Goal: Transaction & Acquisition: Purchase product/service

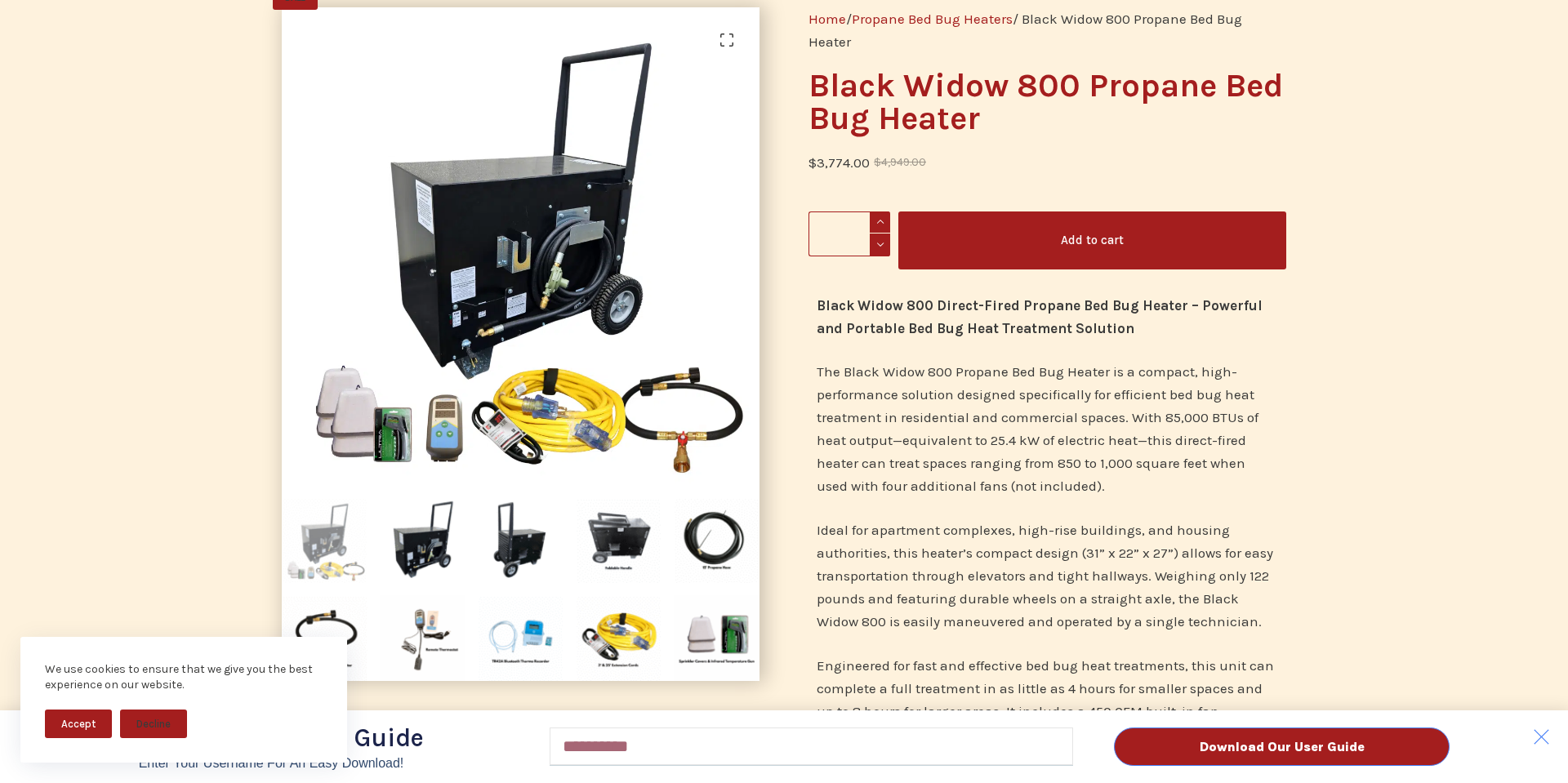
scroll to position [150, 0]
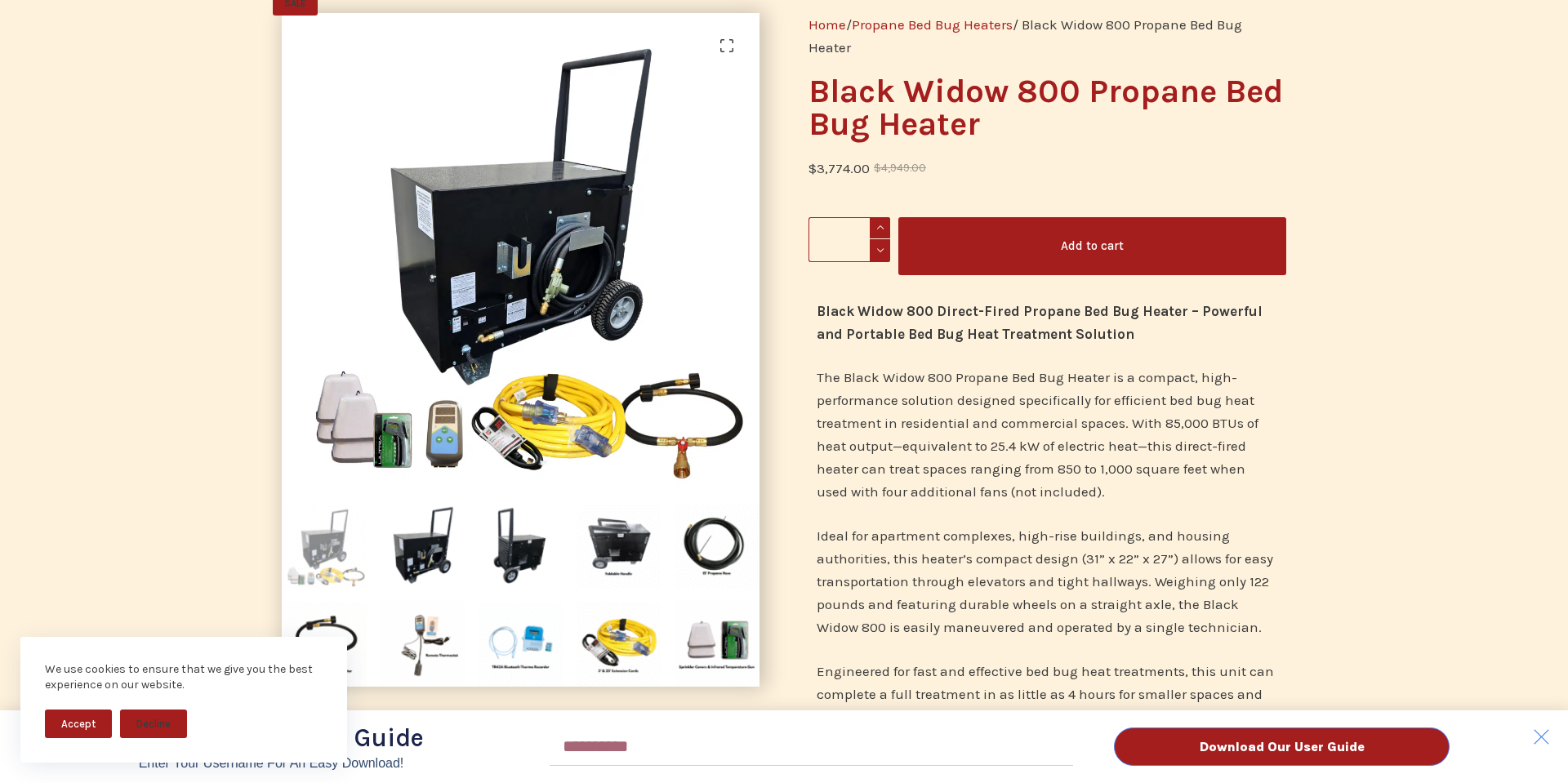
click at [93, 723] on button "Accept" at bounding box center [78, 723] width 67 height 29
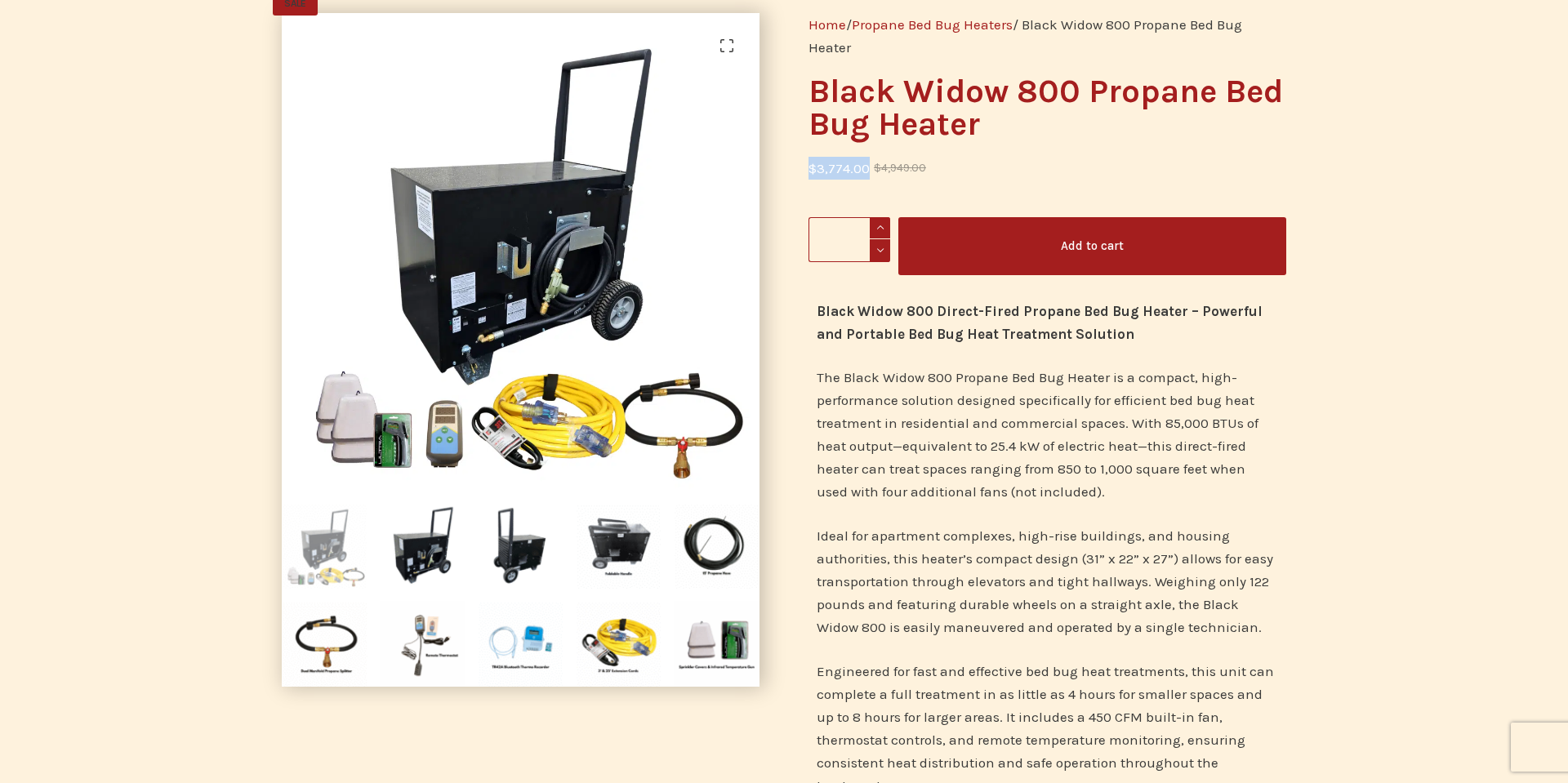
drag, startPoint x: 808, startPoint y: 166, endPoint x: 866, endPoint y: 168, distance: 58.0
click at [866, 168] on bdi "$ 3,774.00" at bounding box center [838, 168] width 61 height 16
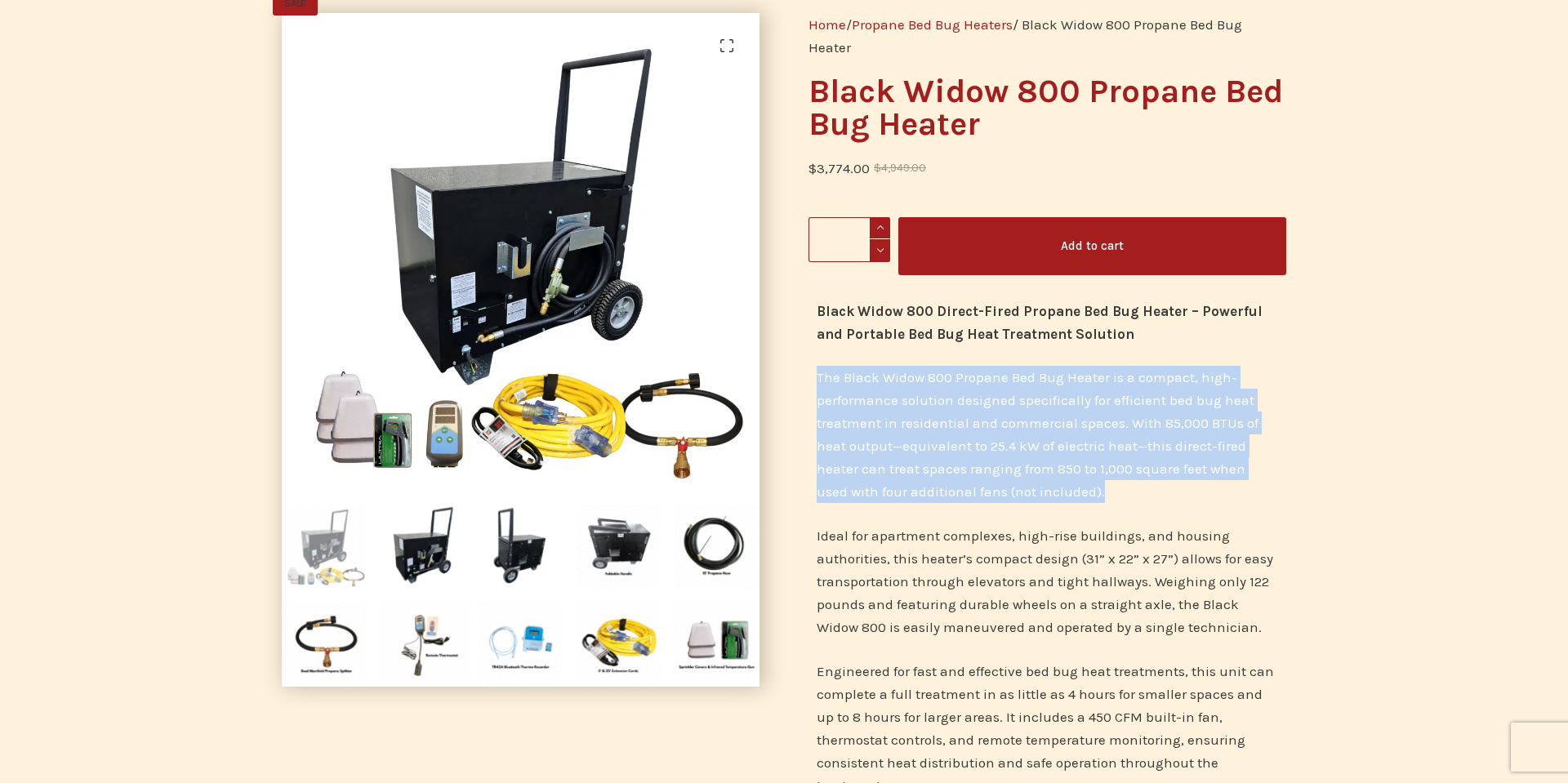
drag, startPoint x: 1126, startPoint y: 494, endPoint x: 813, endPoint y: 370, distance: 336.7
click at [813, 370] on div "Black Widow 800 Direct-Fired Propane Bed Bug Heater – Powerful and Portable Bed…" at bounding box center [1047, 705] width 477 height 828
click at [715, 552] on img at bounding box center [716, 546] width 86 height 86
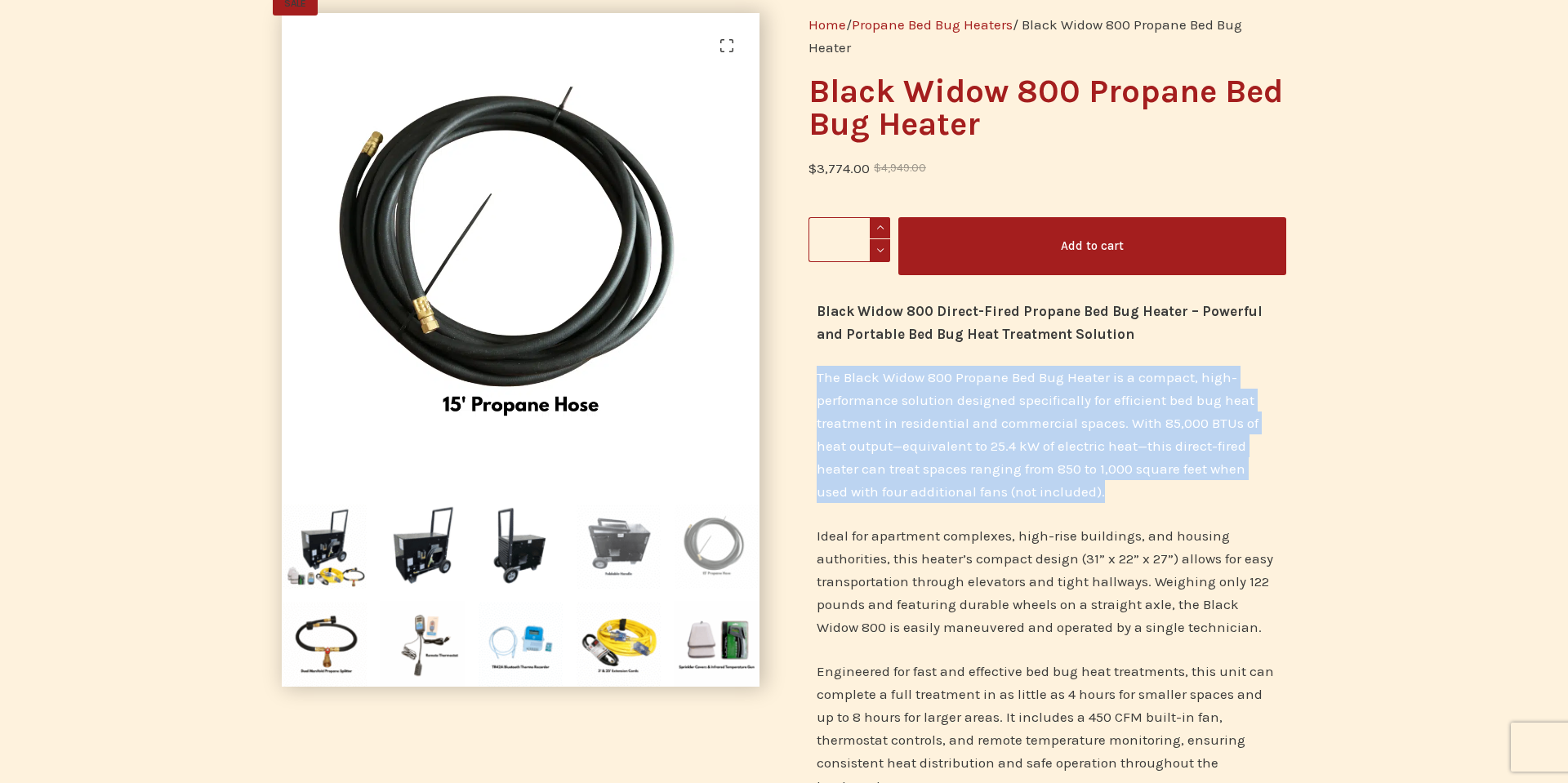
click at [624, 548] on img at bounding box center [618, 546] width 86 height 86
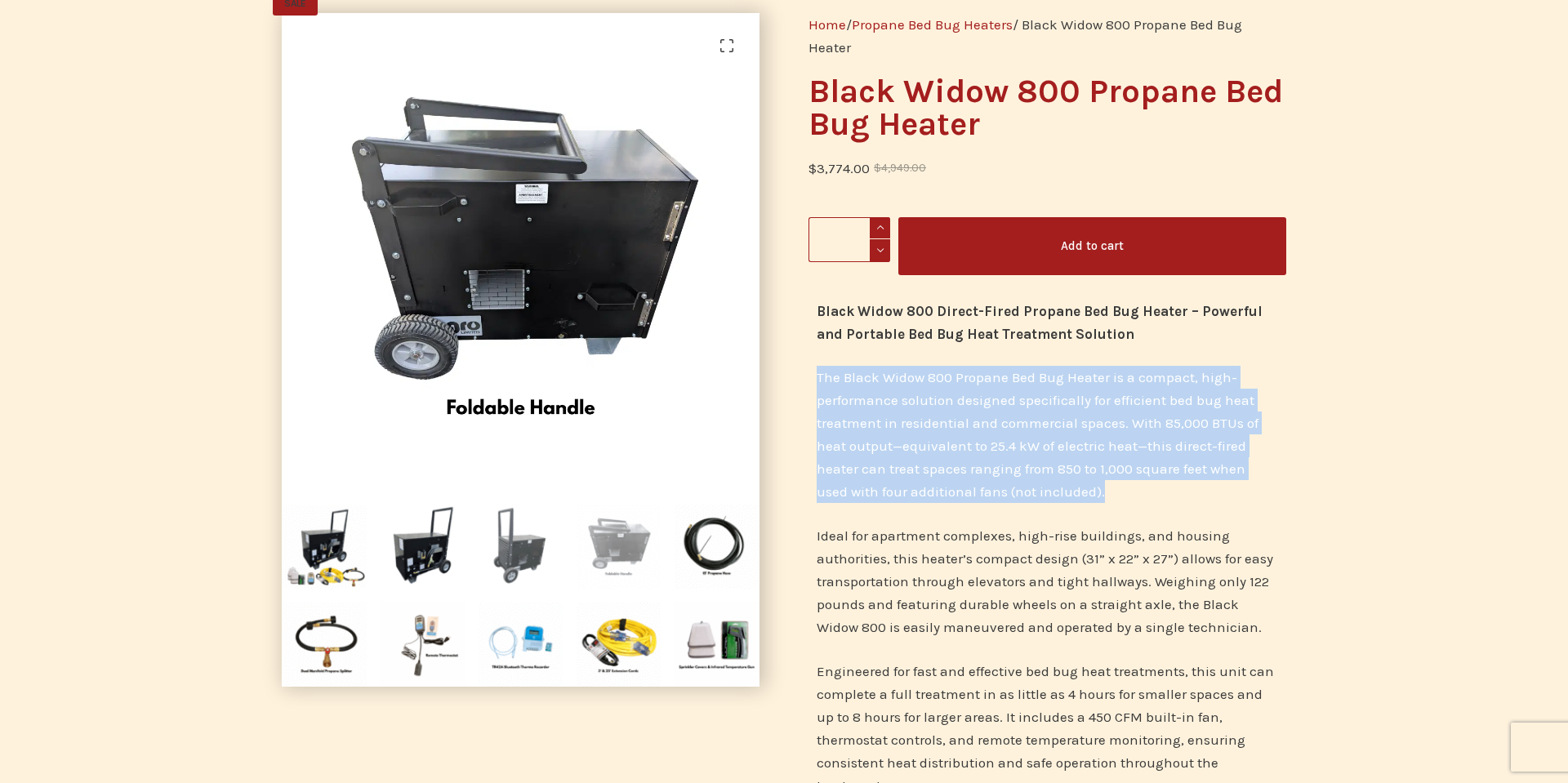
click at [521, 555] on img at bounding box center [520, 546] width 86 height 86
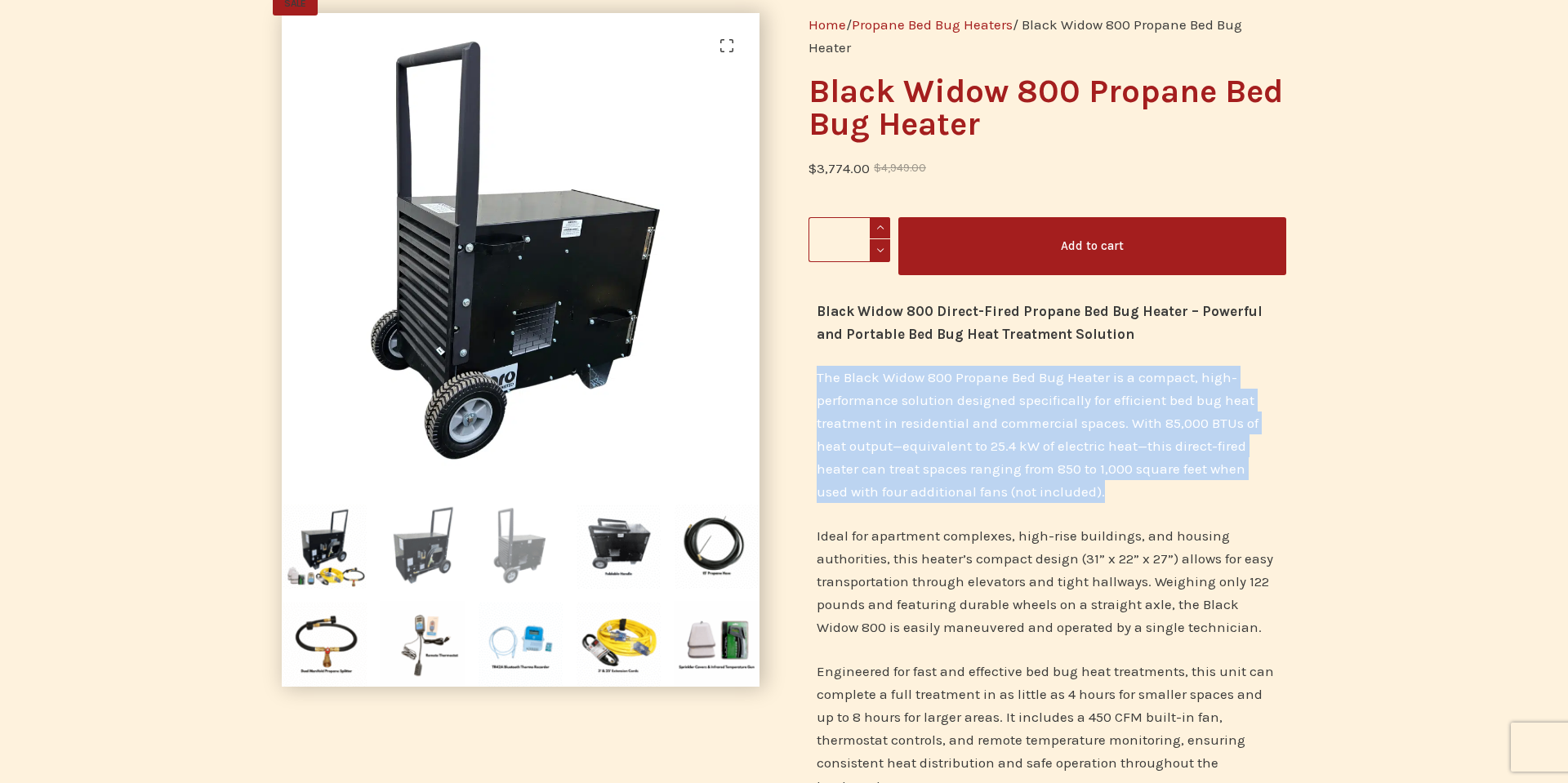
click at [409, 566] on img at bounding box center [422, 546] width 86 height 86
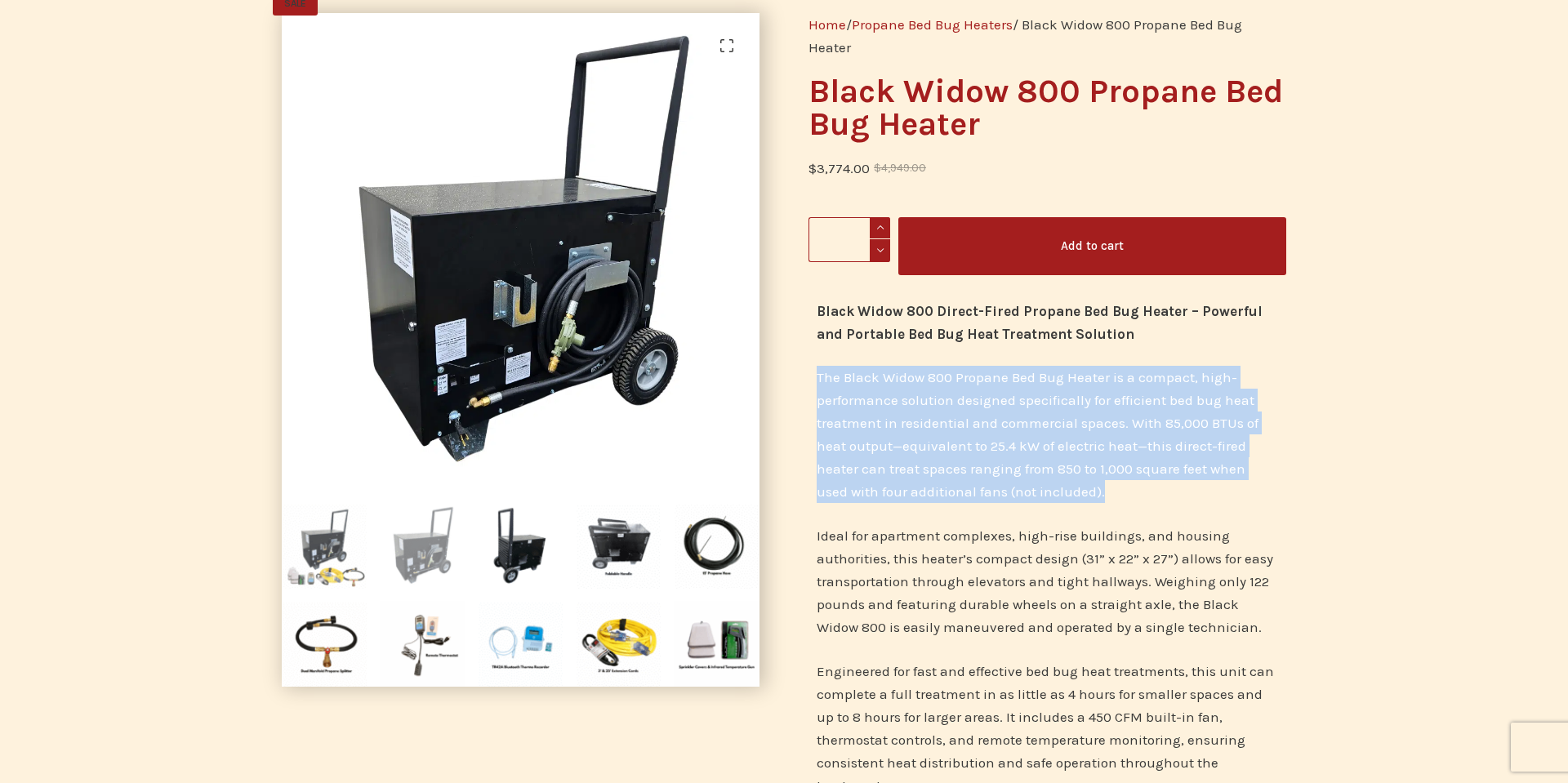
click at [361, 570] on img at bounding box center [325, 546] width 86 height 86
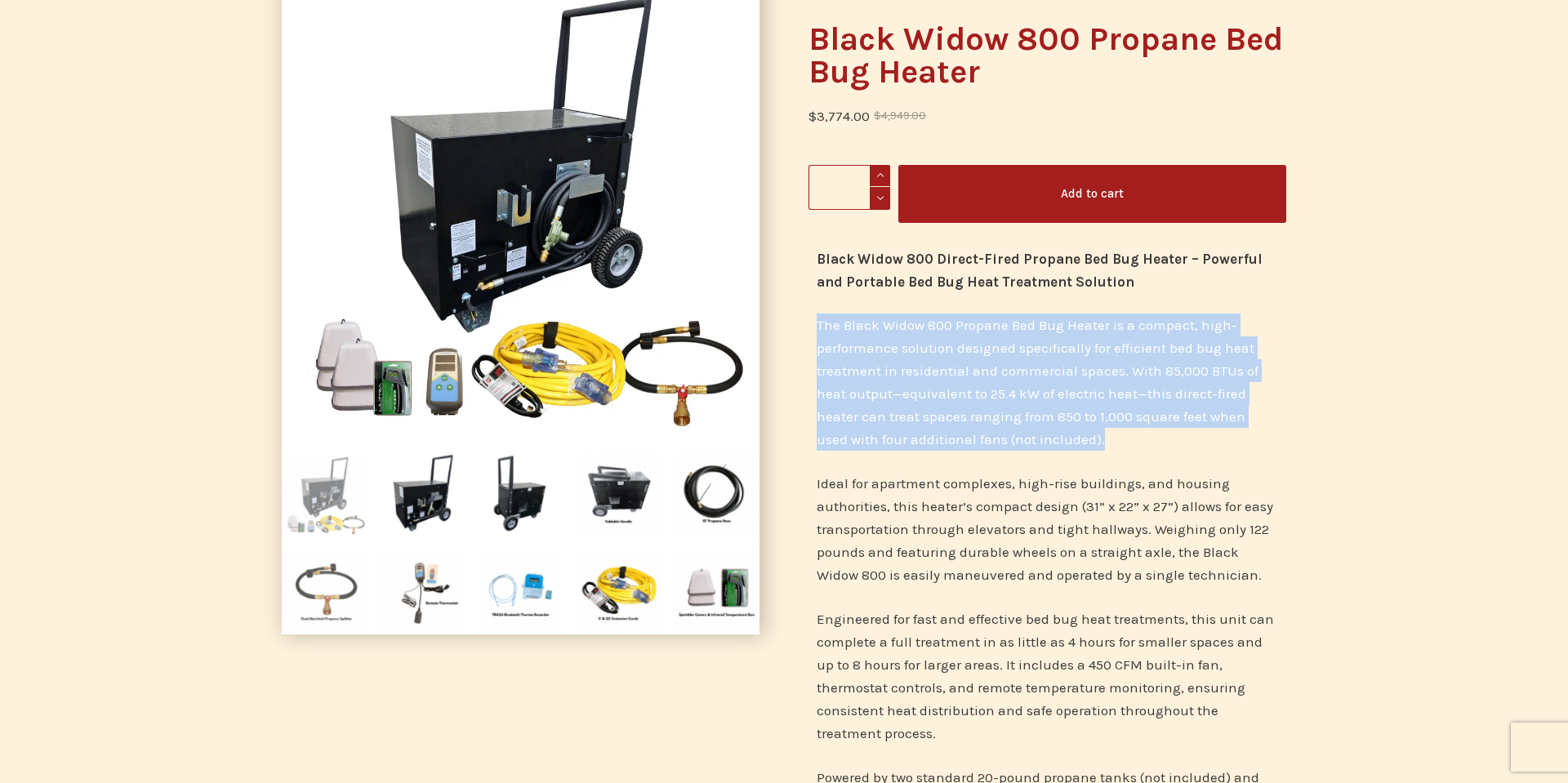
scroll to position [207, 0]
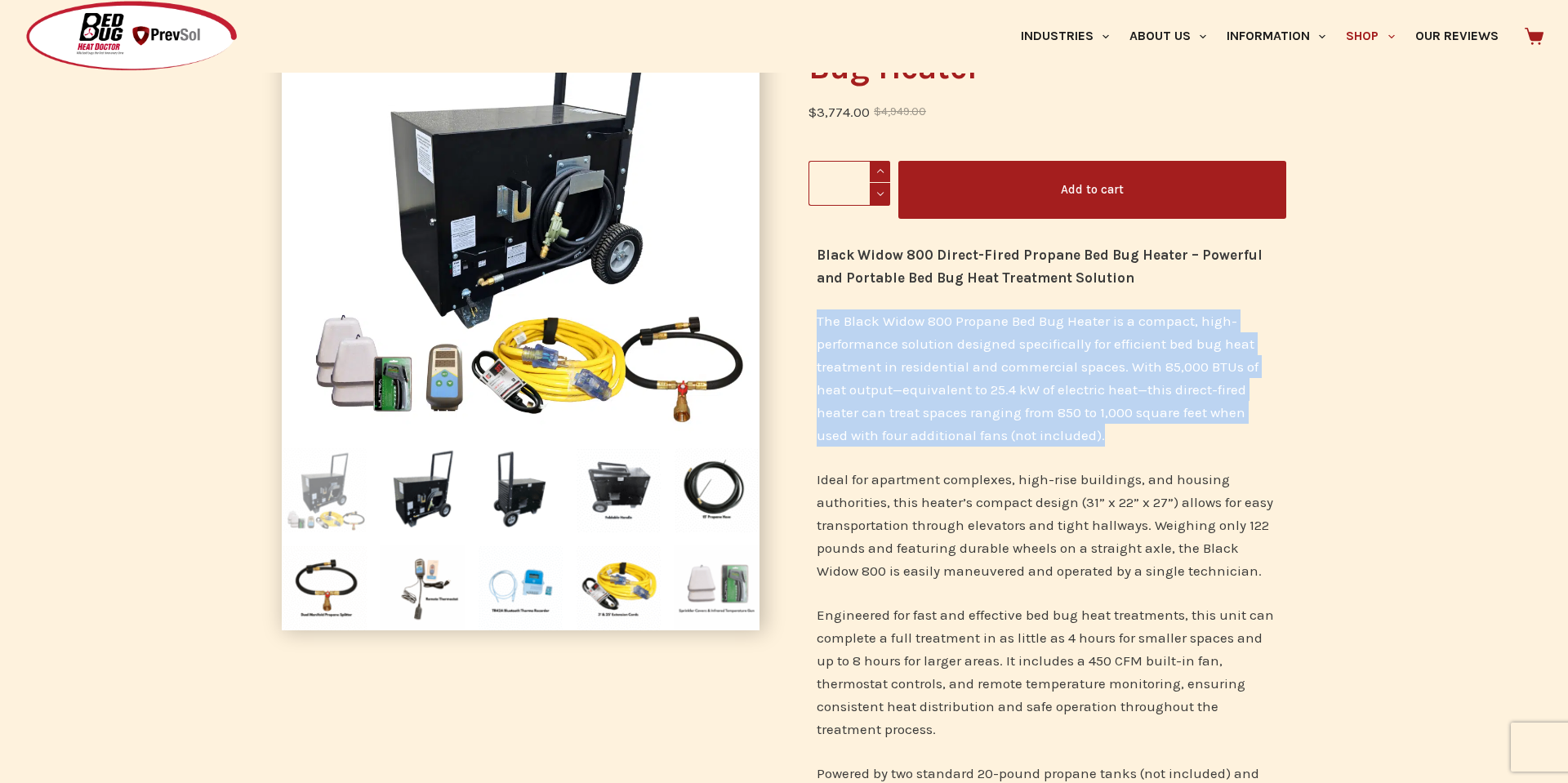
click at [701, 600] on img at bounding box center [716, 587] width 86 height 86
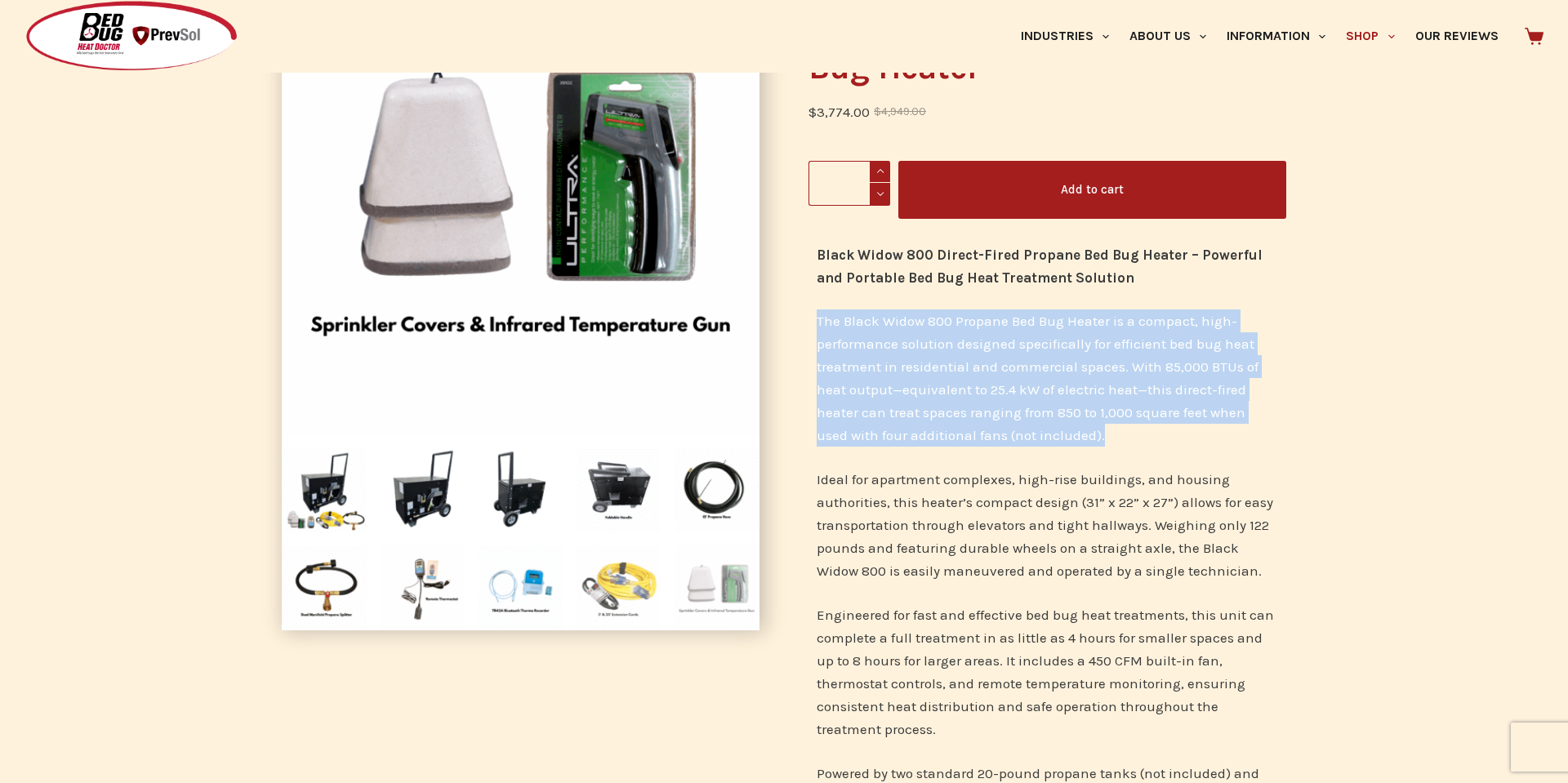
click at [615, 594] on img at bounding box center [618, 587] width 86 height 86
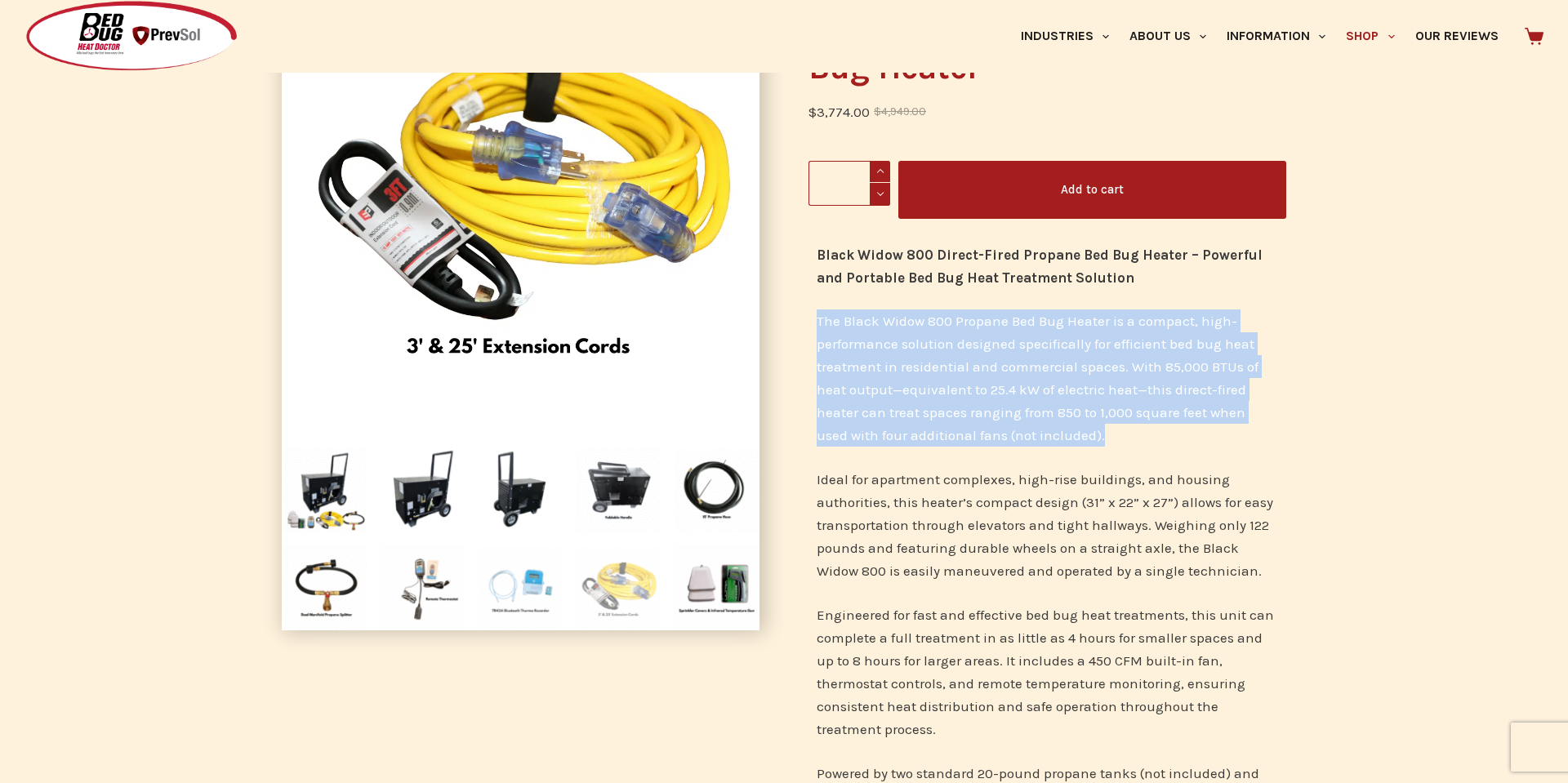
click at [547, 605] on img at bounding box center [520, 587] width 86 height 86
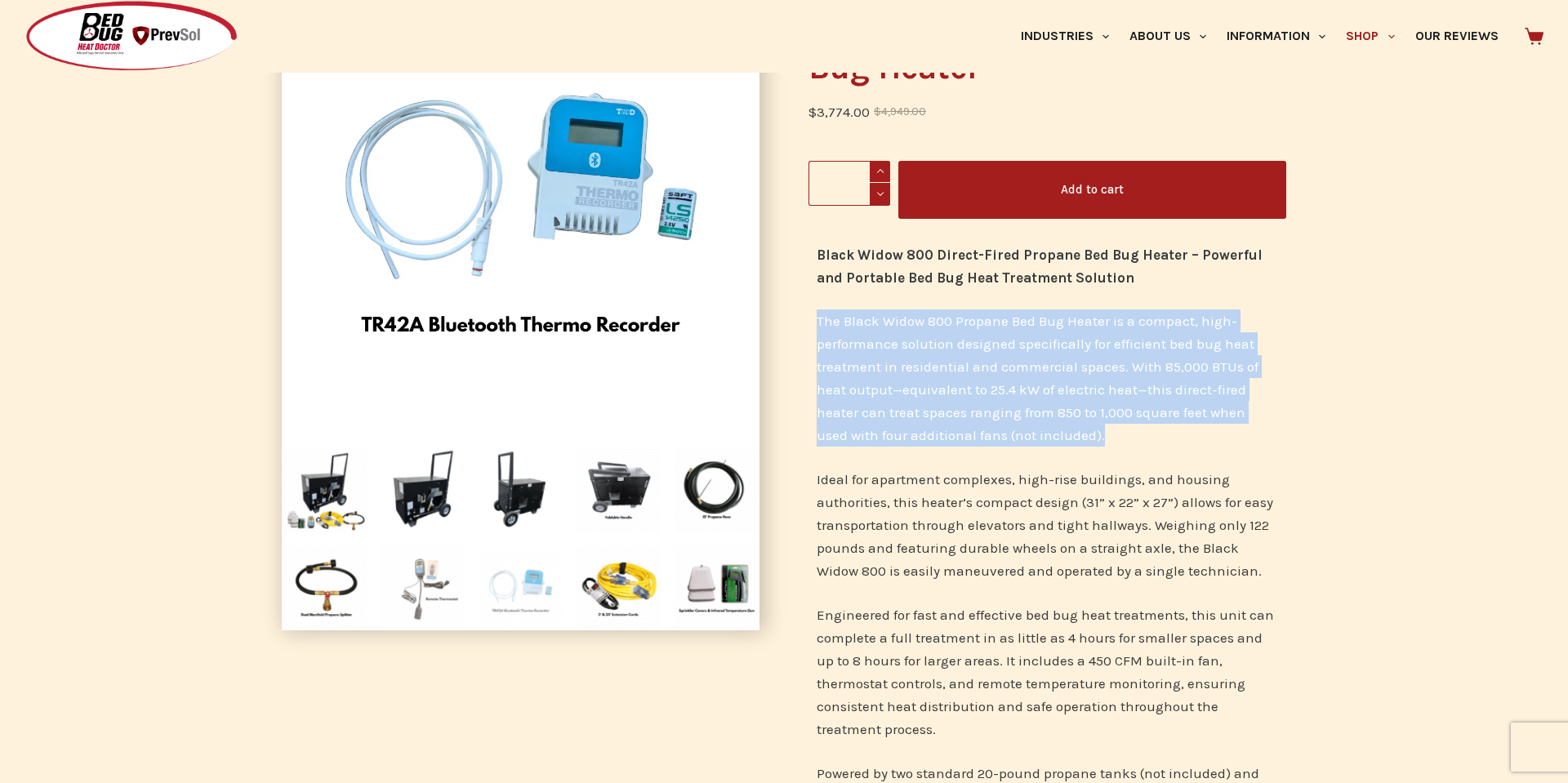
click at [425, 602] on img at bounding box center [422, 587] width 86 height 86
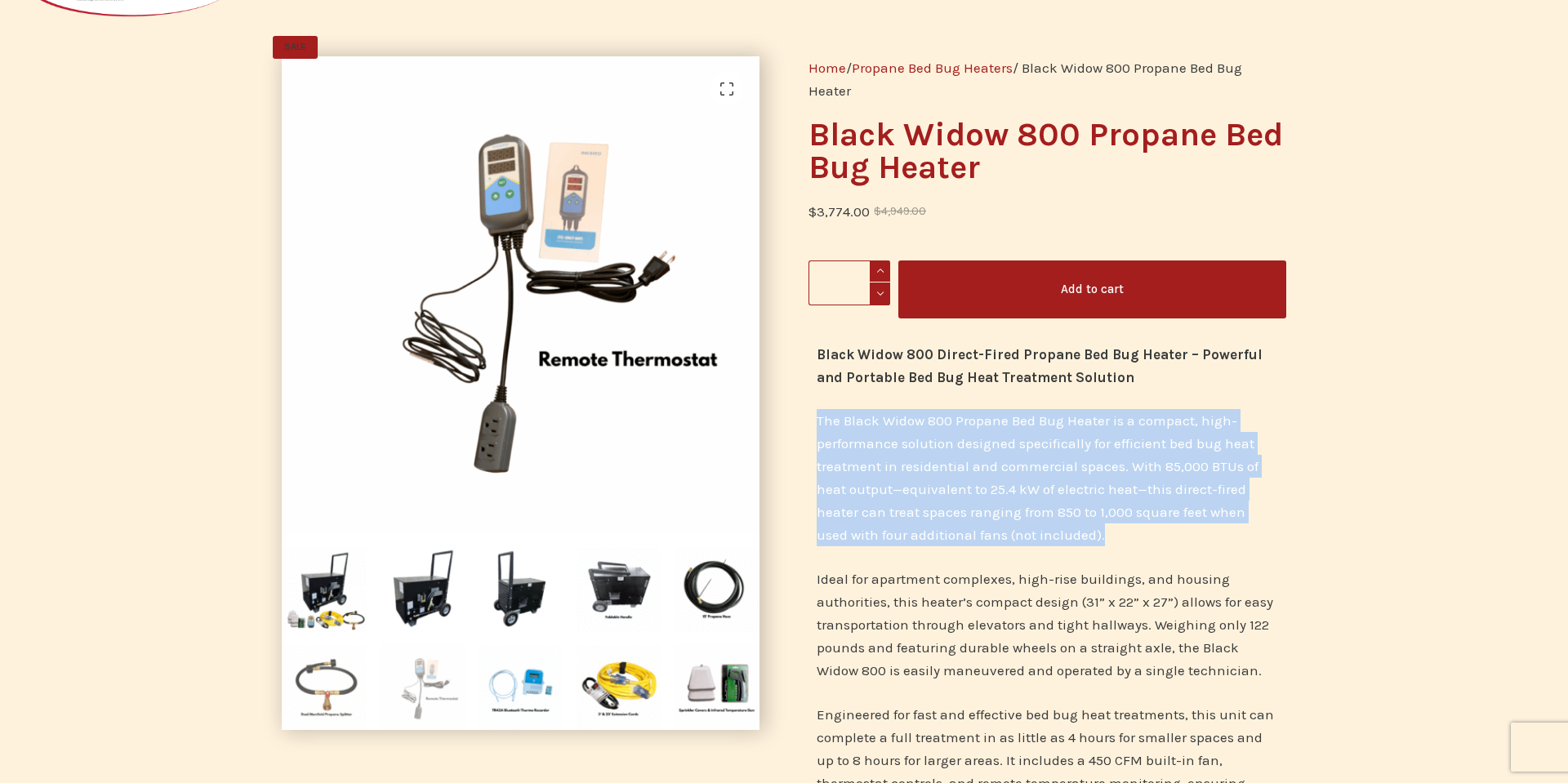
scroll to position [105, 0]
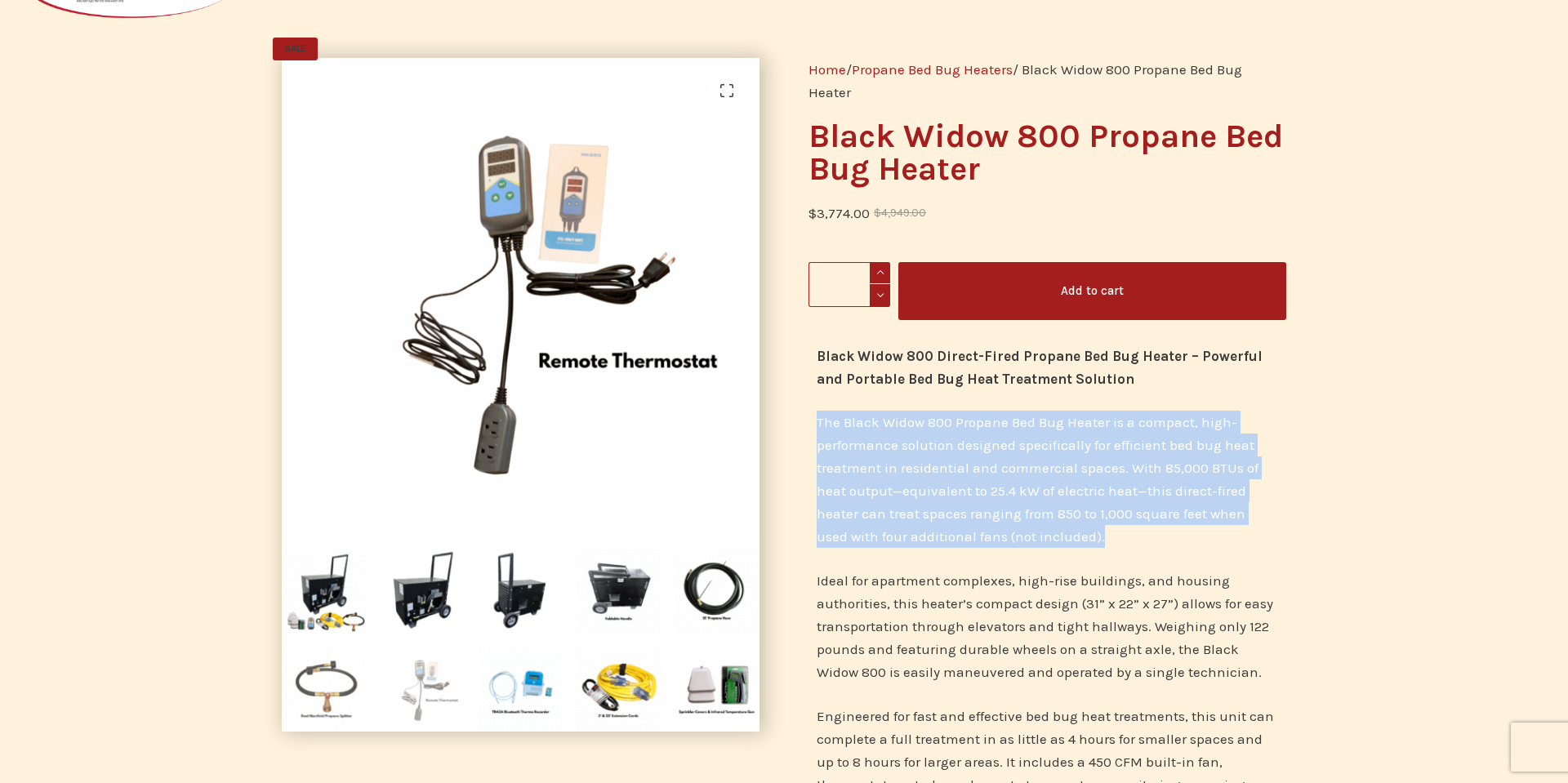
click at [330, 691] on img at bounding box center [325, 689] width 86 height 86
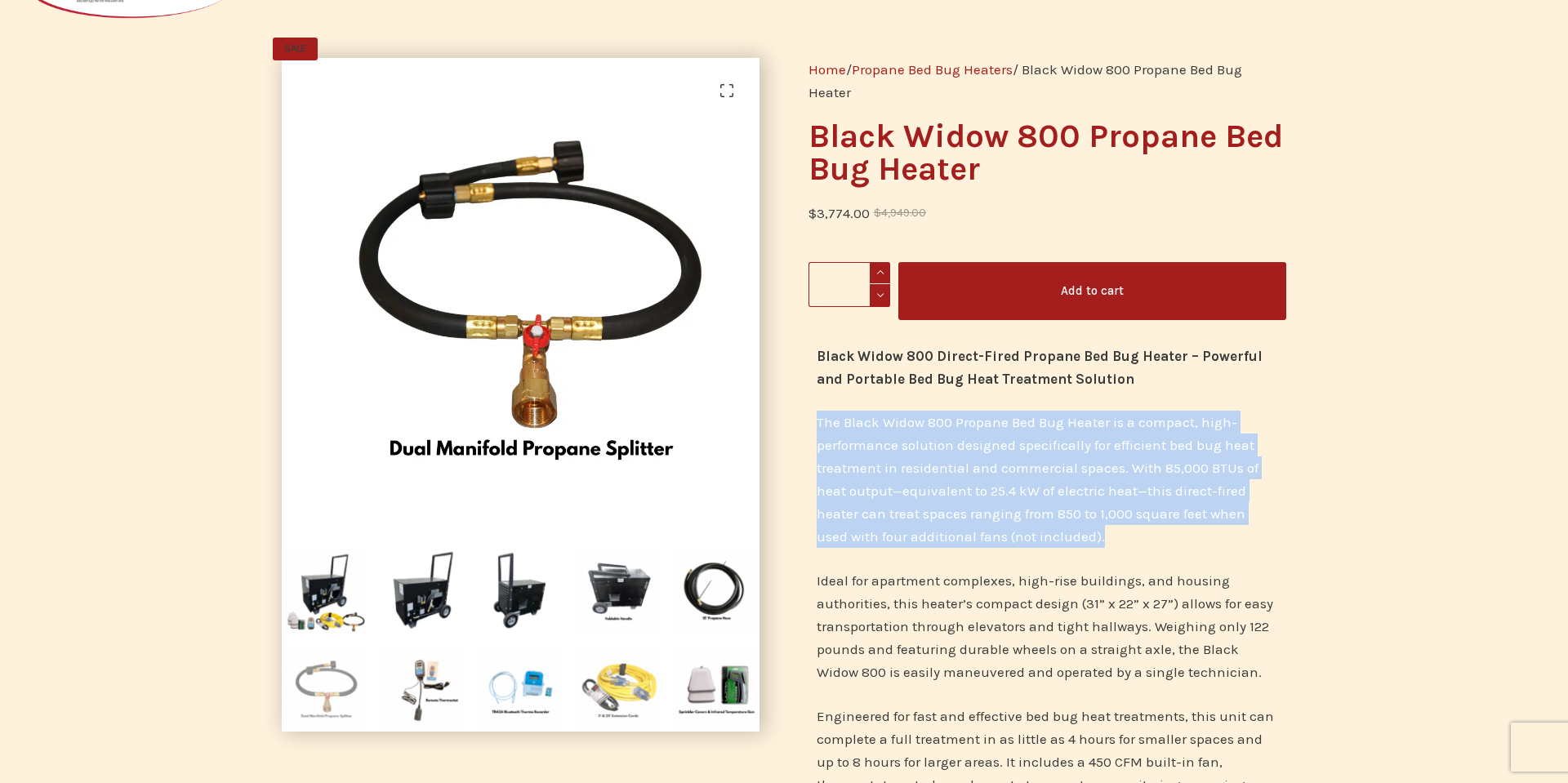
click at [606, 693] on img at bounding box center [618, 689] width 86 height 86
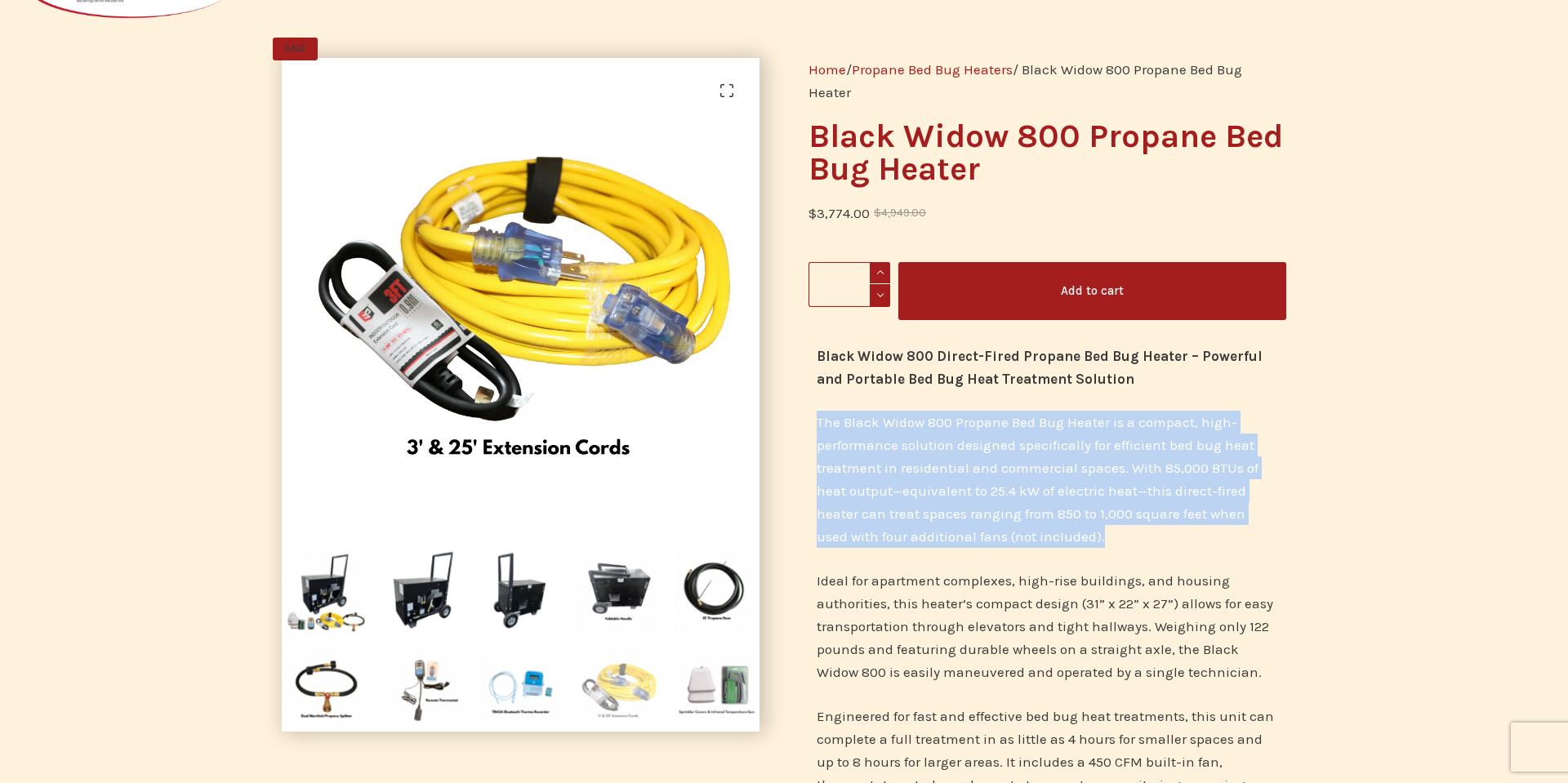
click at [706, 692] on img at bounding box center [716, 689] width 86 height 86
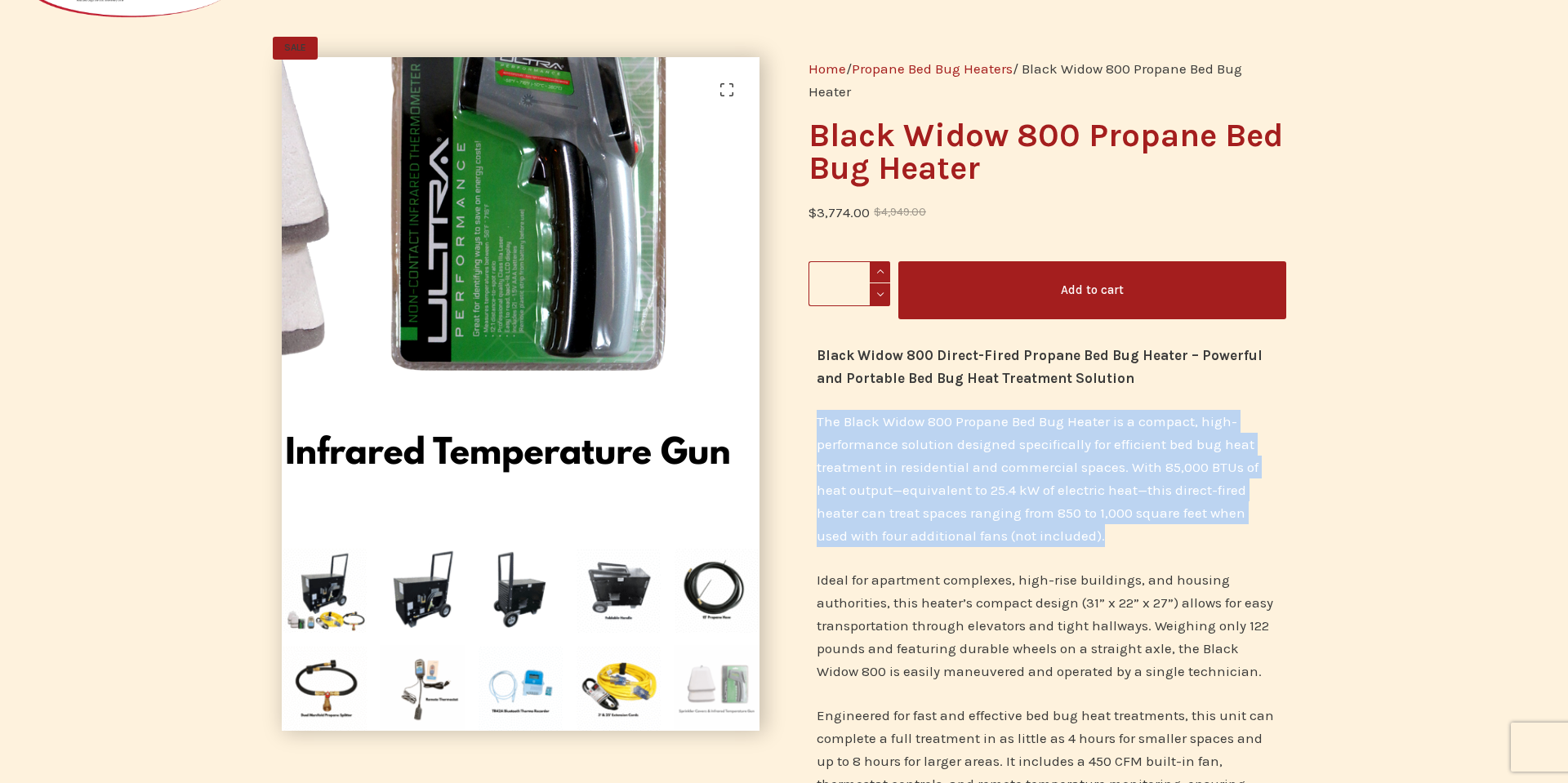
scroll to position [0, 0]
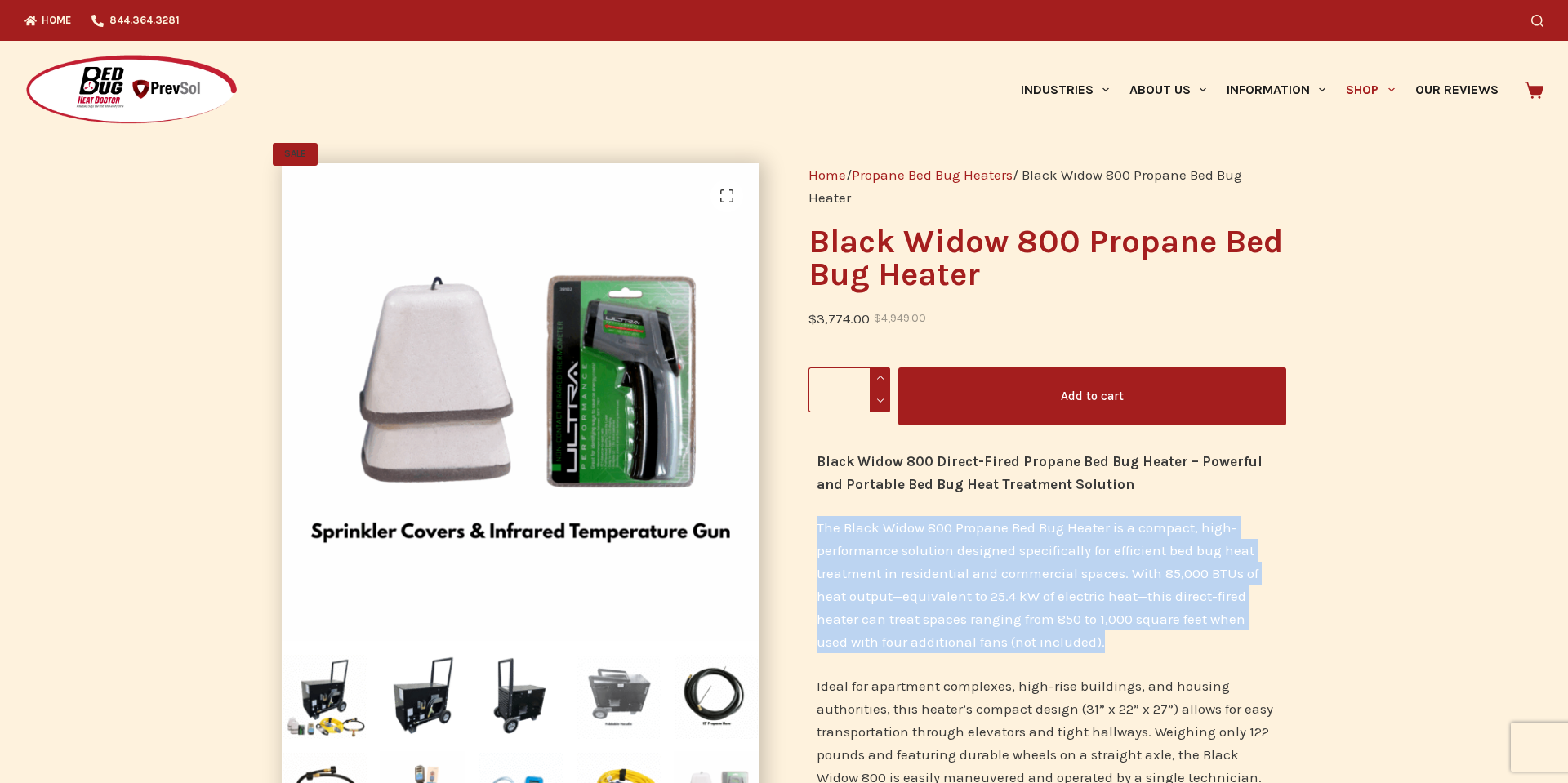
click at [612, 675] on img at bounding box center [618, 696] width 86 height 86
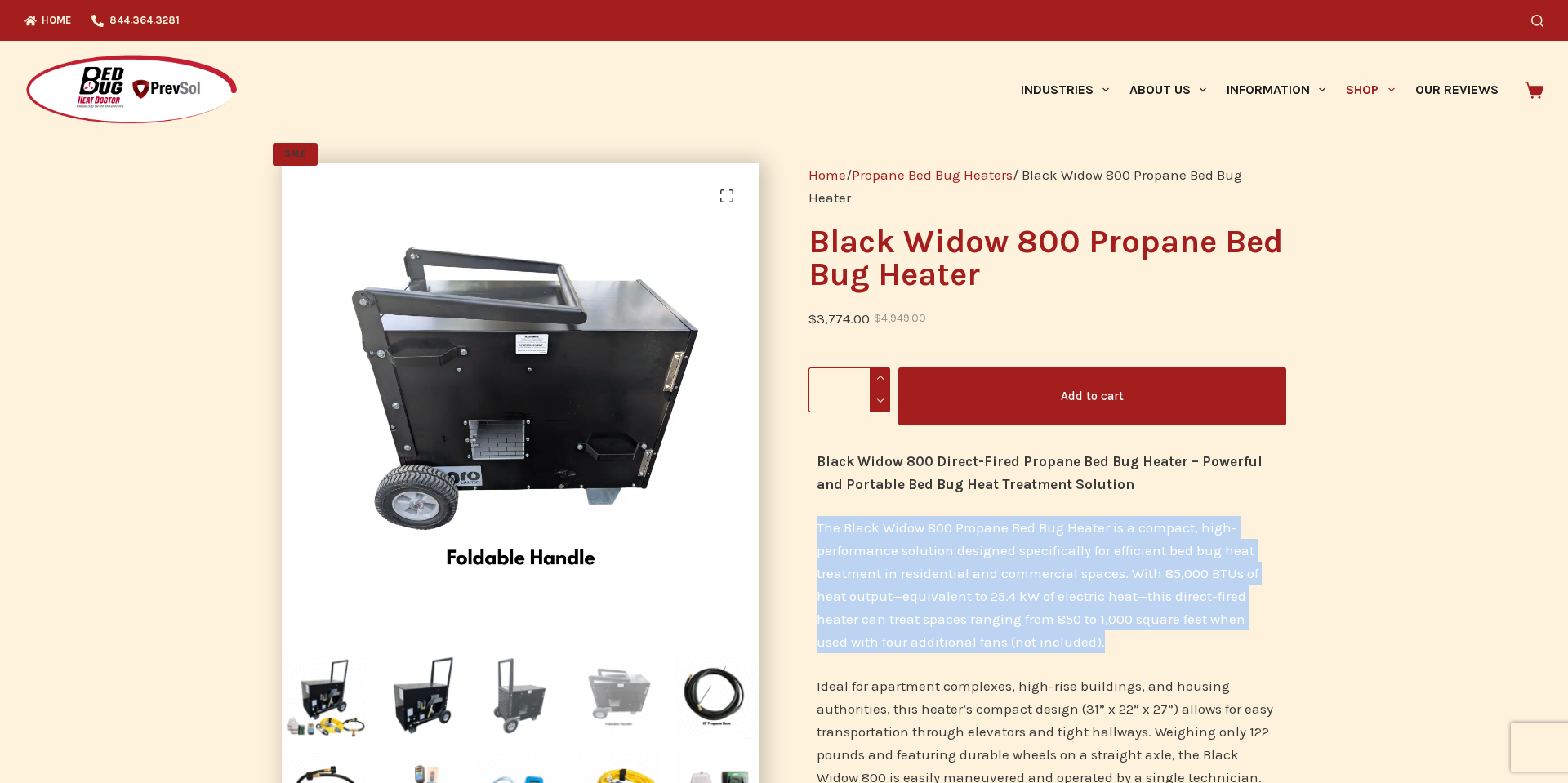
click at [542, 691] on img at bounding box center [520, 696] width 86 height 86
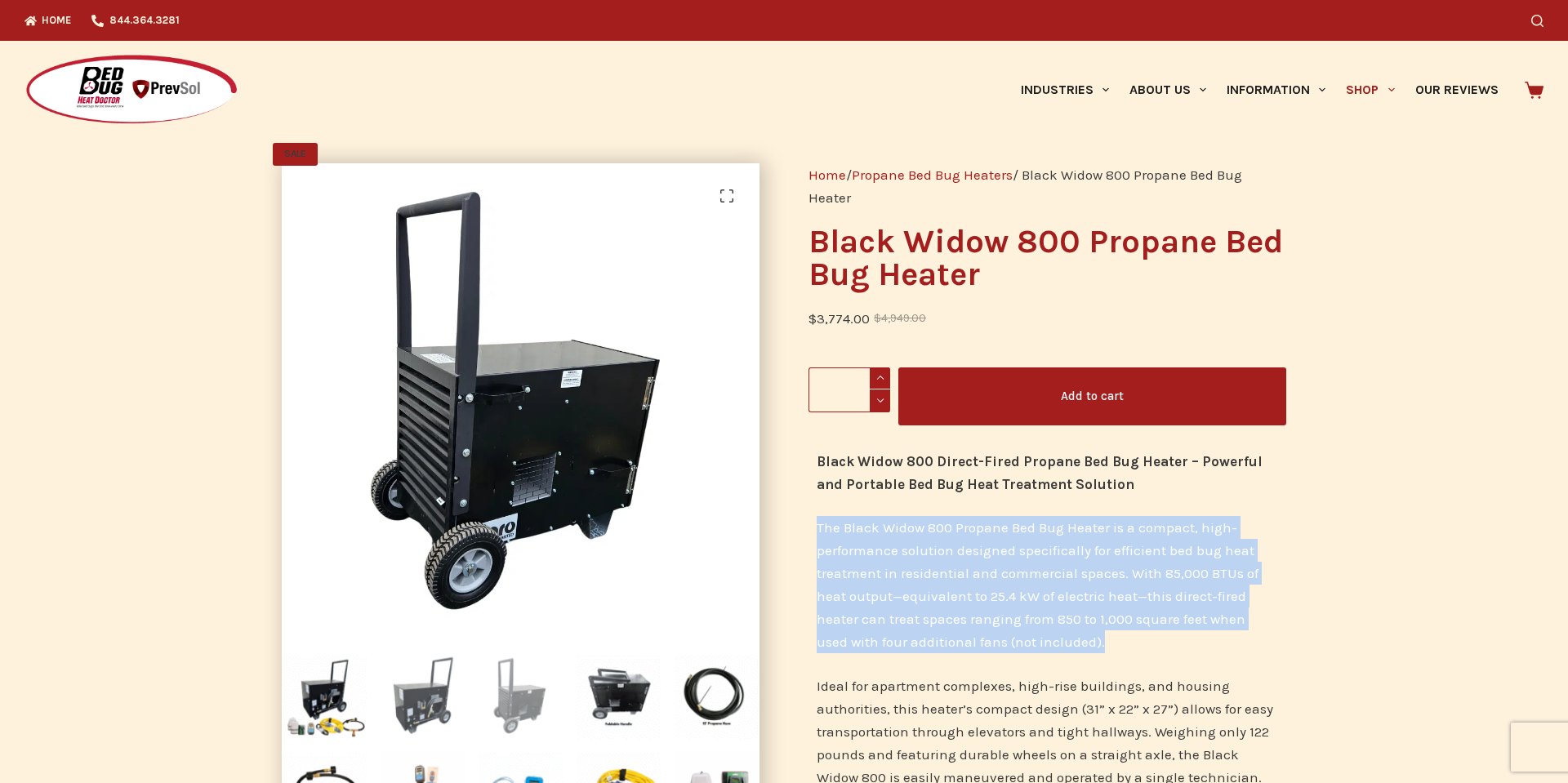
click at [418, 714] on img at bounding box center [422, 696] width 86 height 86
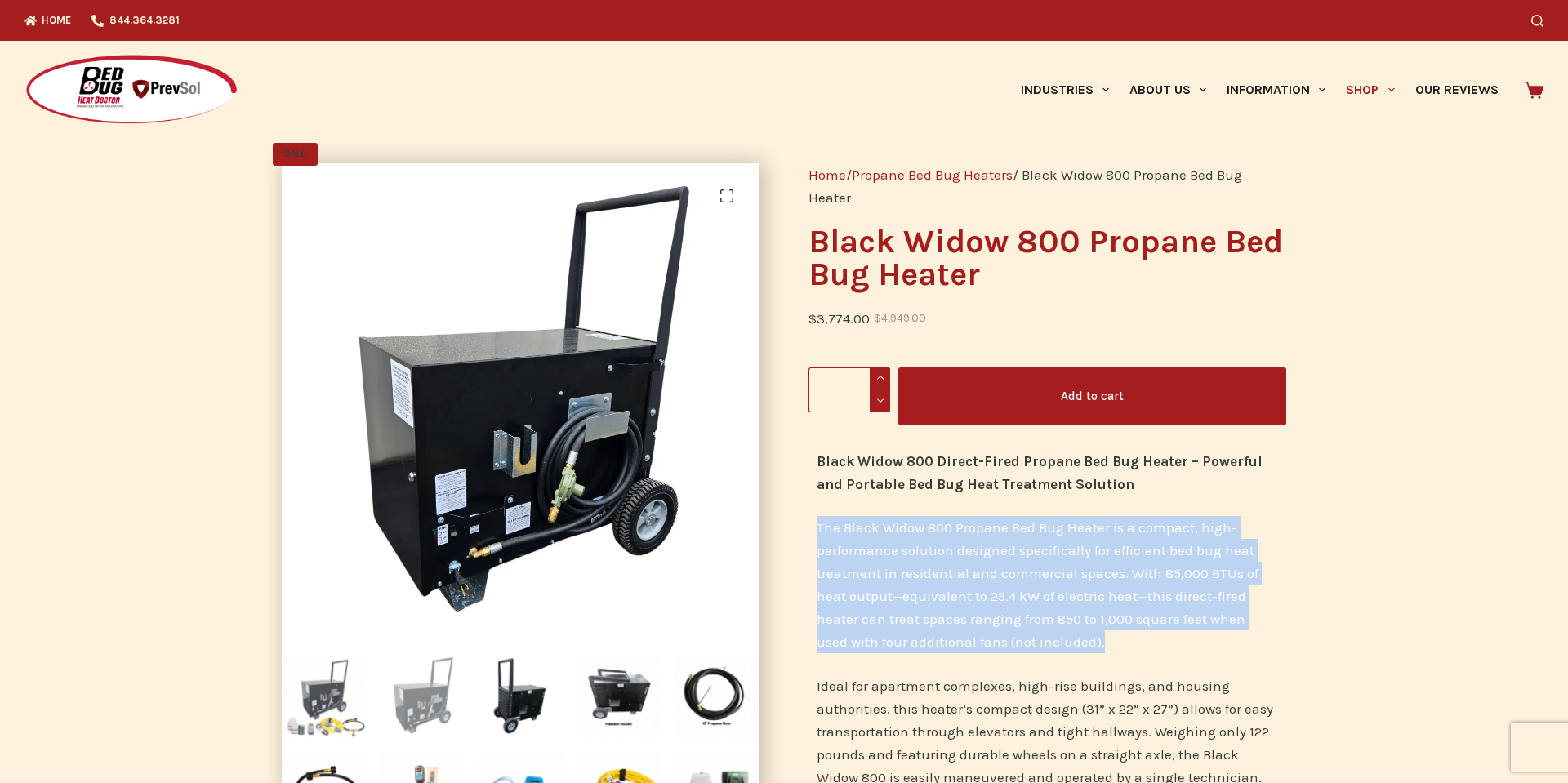
click at [332, 697] on img at bounding box center [325, 696] width 86 height 86
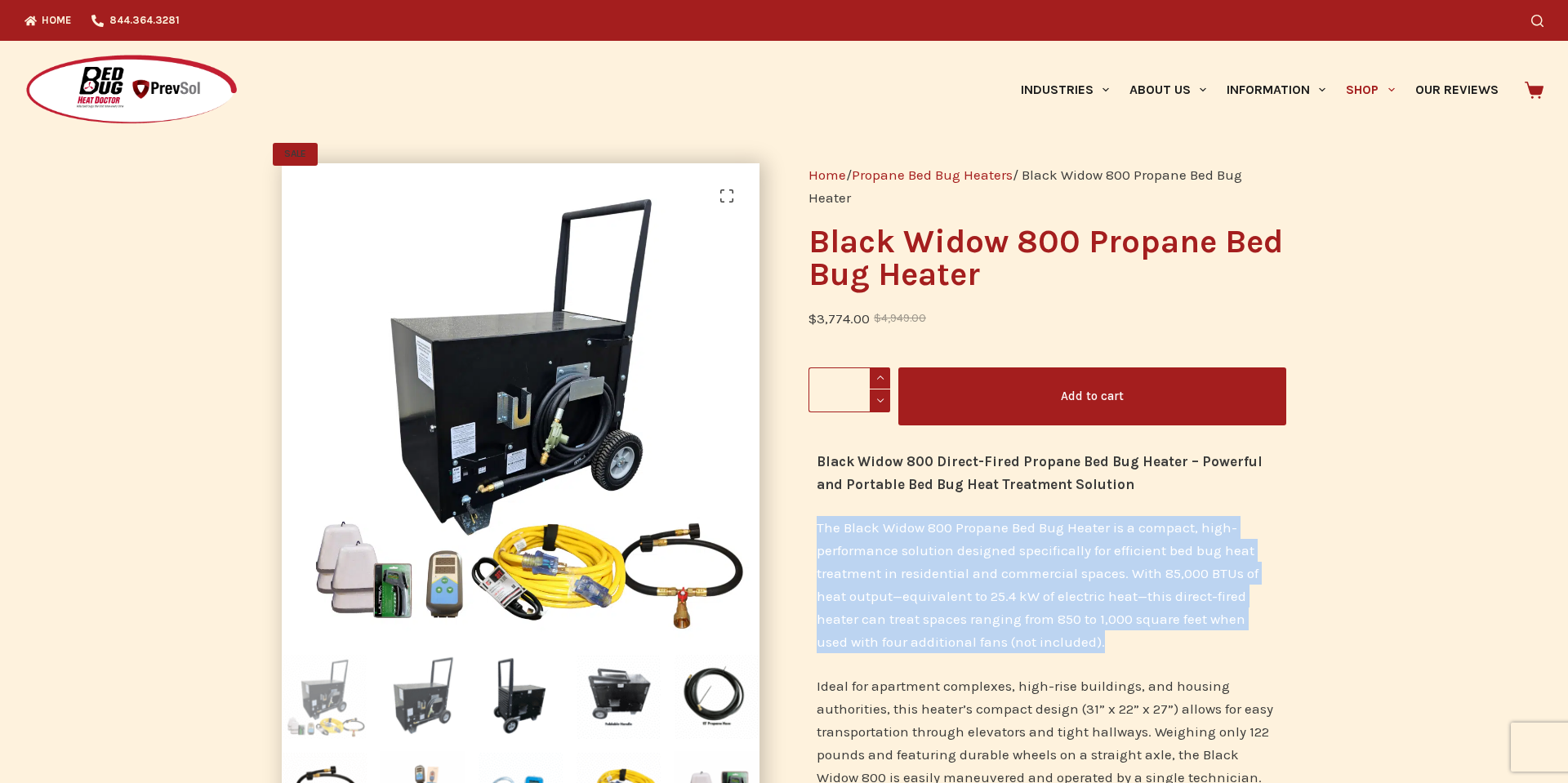
click at [431, 700] on img at bounding box center [422, 696] width 86 height 86
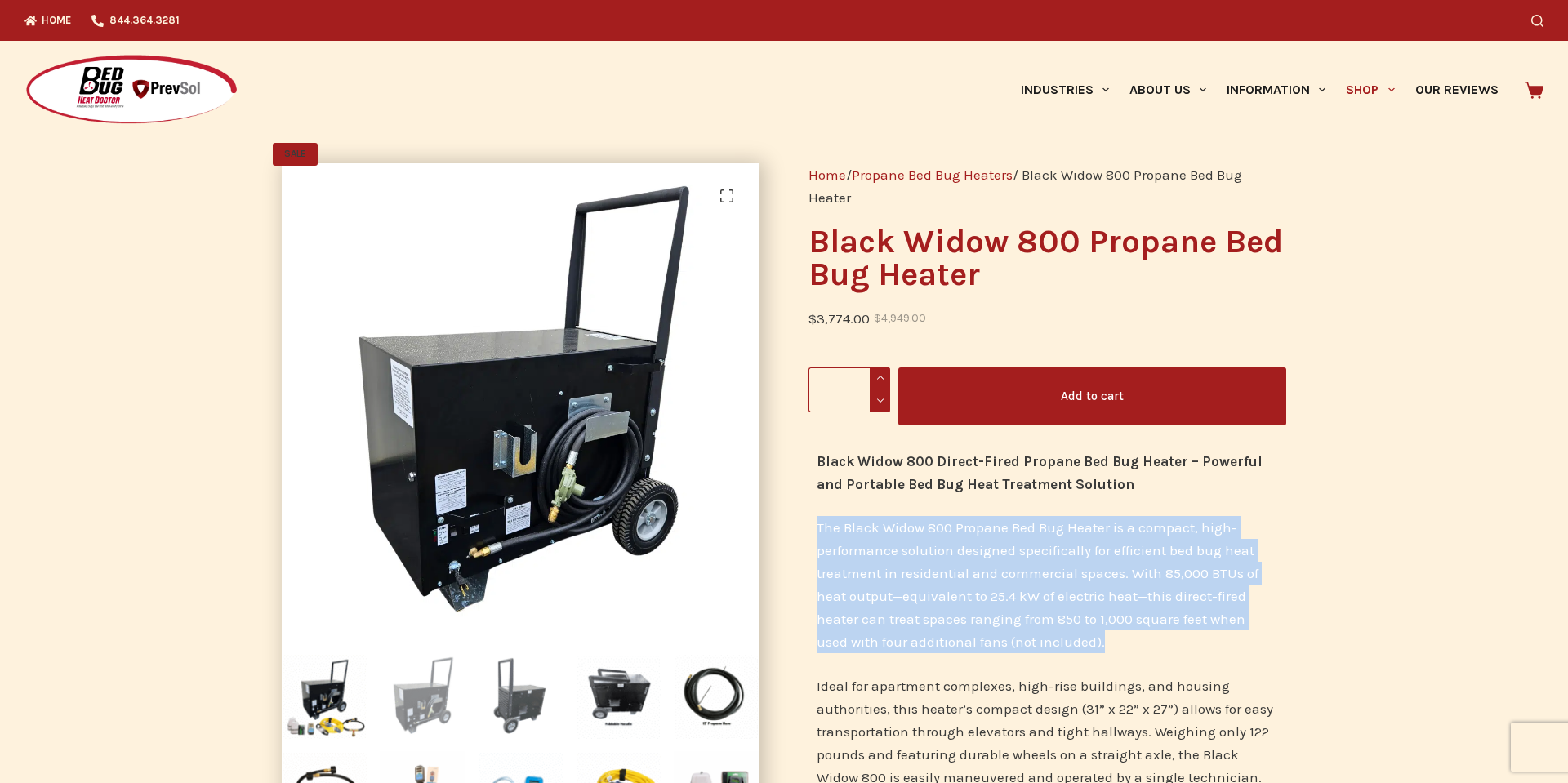
click at [543, 707] on img at bounding box center [520, 696] width 86 height 86
